Goal: Complete application form

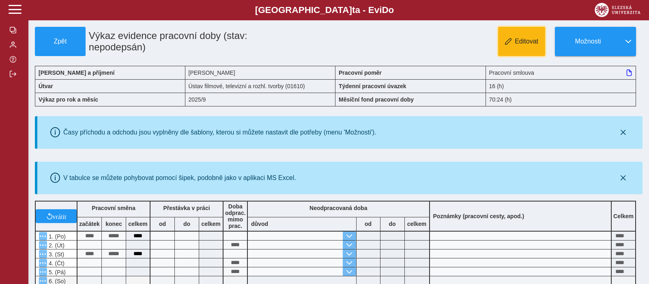
click at [514, 50] on button "Editovat" at bounding box center [521, 41] width 47 height 29
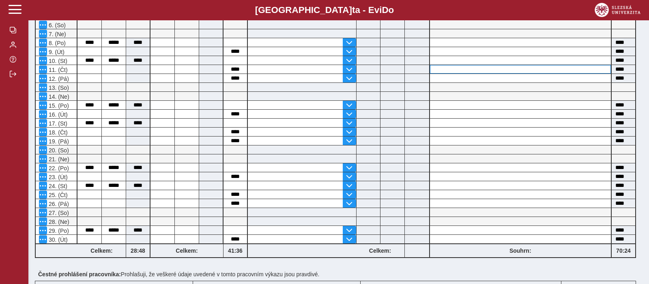
scroll to position [346, 0]
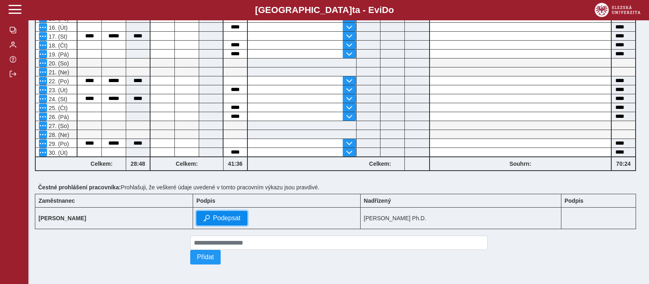
click at [226, 214] on span "Podepsat" at bounding box center [227, 217] width 28 height 7
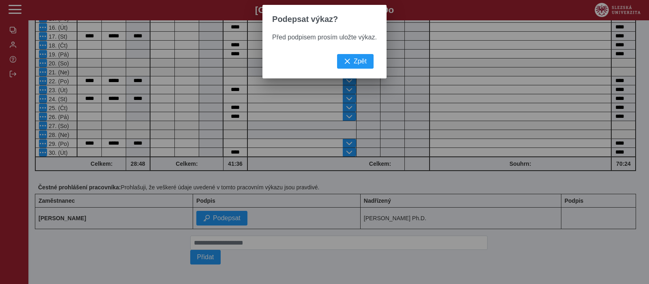
click at [367, 54] on div "Před podpisem prosím uložte výkaz." at bounding box center [325, 44] width 124 height 20
click at [369, 59] on button "Zpět" at bounding box center [355, 61] width 37 height 15
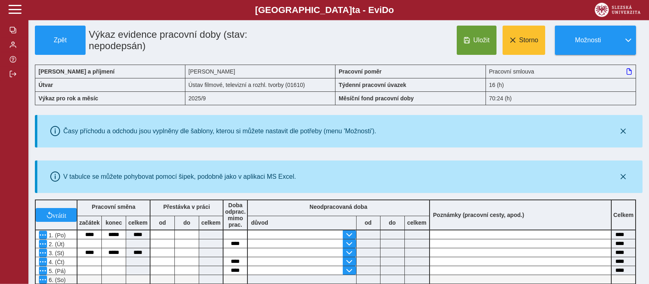
scroll to position [0, 0]
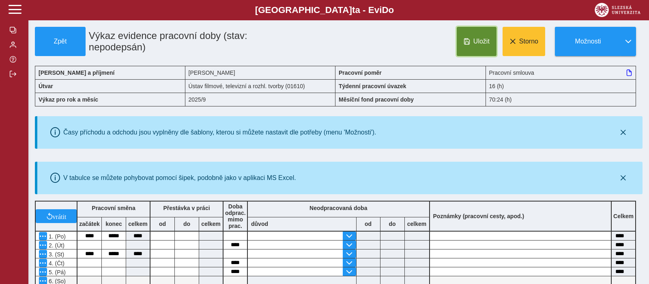
click at [463, 42] on button "Uložit" at bounding box center [477, 41] width 40 height 29
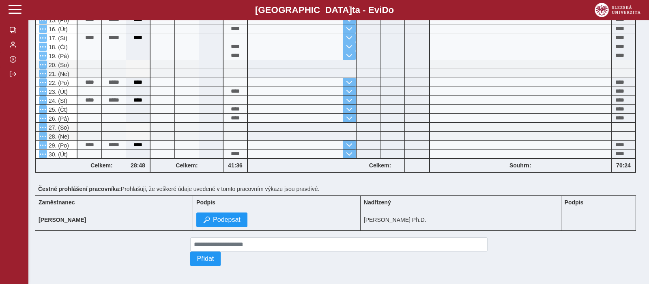
scroll to position [346, 0]
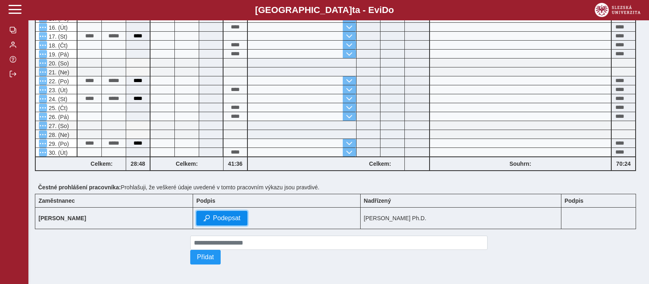
click at [240, 220] on button "Podepsat" at bounding box center [221, 218] width 51 height 15
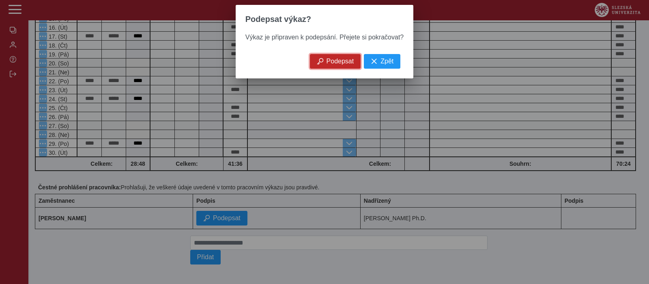
click at [334, 65] on span "Podepsat" at bounding box center [341, 61] width 28 height 7
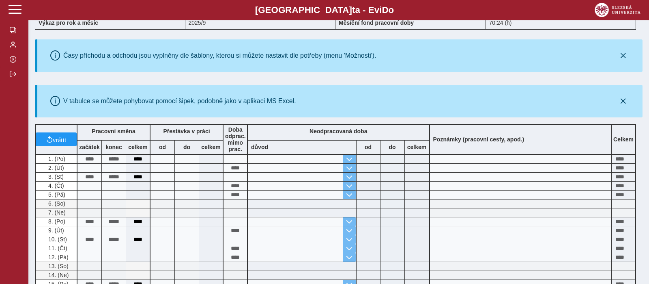
scroll to position [0, 0]
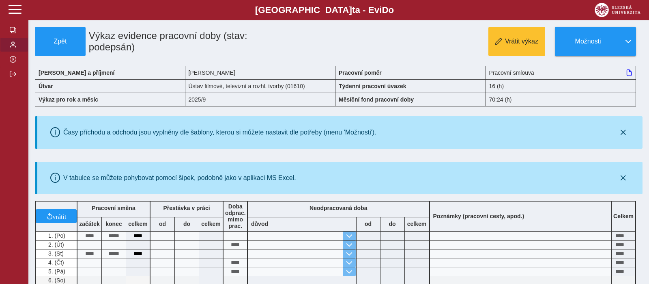
click at [12, 48] on span "button" at bounding box center [13, 44] width 6 height 6
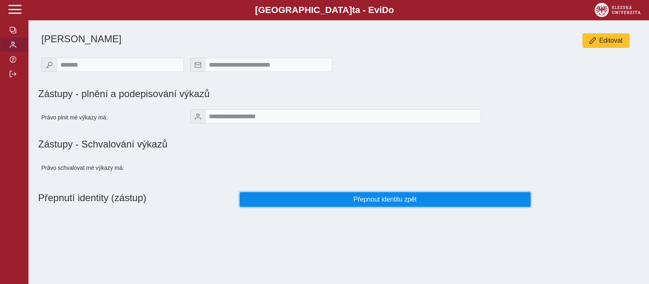
click at [405, 203] on span "Přepnout identitu zpět" at bounding box center [385, 199] width 277 height 7
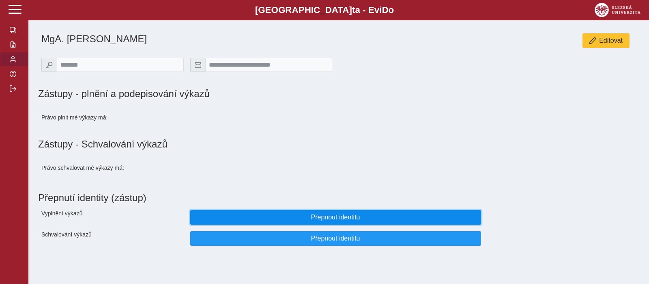
click at [399, 224] on button "Přepnout identitu" at bounding box center [335, 217] width 291 height 15
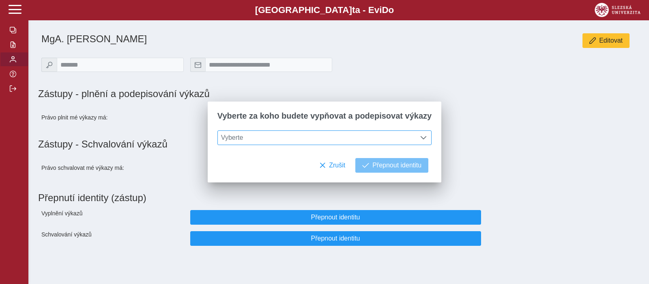
click at [425, 135] on div at bounding box center [423, 138] width 15 height 14
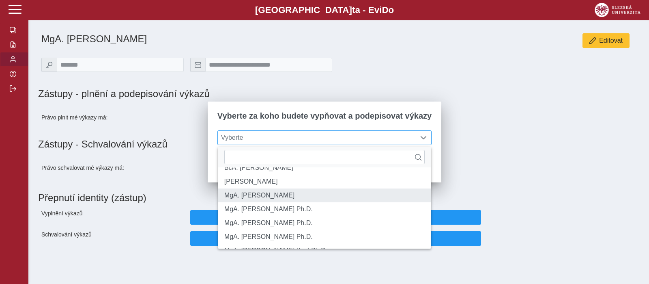
scroll to position [53, 0]
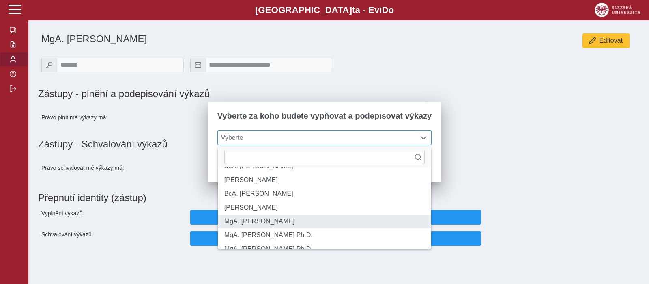
click at [360, 228] on li "MgA. [PERSON_NAME]" at bounding box center [324, 221] width 213 height 14
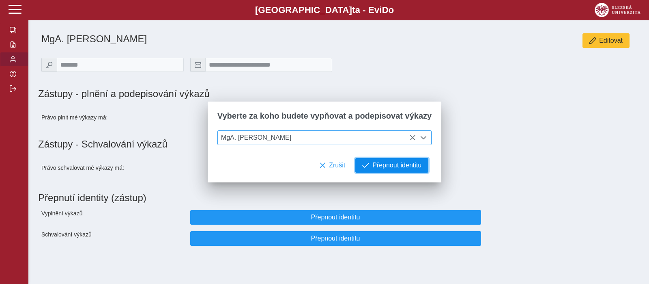
click at [390, 166] on span "Přepnout identitu" at bounding box center [397, 165] width 49 height 7
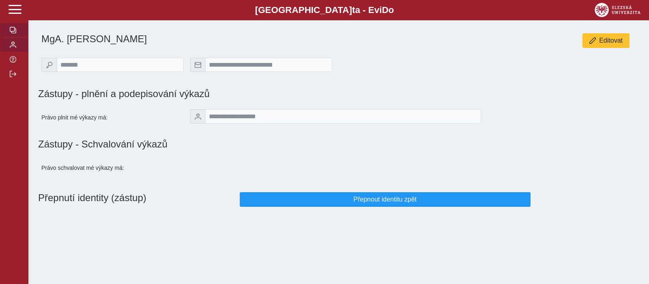
click at [15, 33] on span "button" at bounding box center [13, 30] width 6 height 6
